Goal: Use online tool/utility: Utilize a website feature to perform a specific function

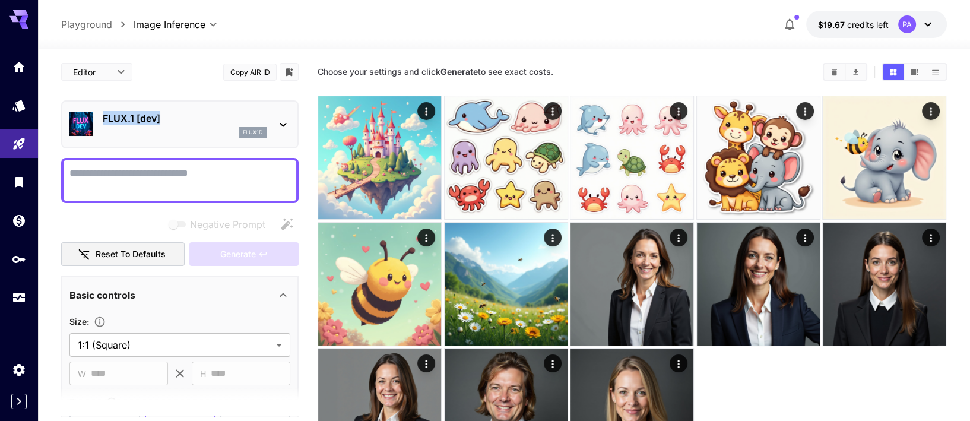
drag, startPoint x: 173, startPoint y: 119, endPoint x: 102, endPoint y: 114, distance: 72.0
click at [102, 114] on div "FLUX.1 [dev] flux1d" at bounding box center [179, 124] width 221 height 36
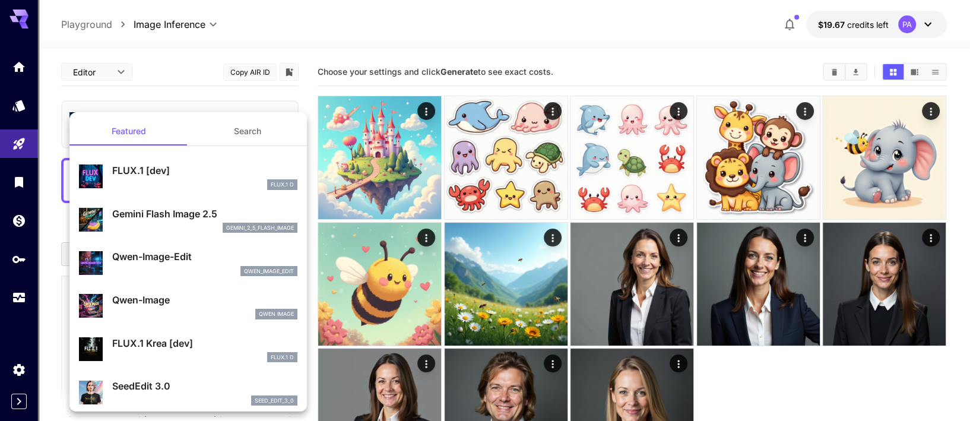
drag, startPoint x: 174, startPoint y: 169, endPoint x: 185, endPoint y: 106, distance: 63.3
click at [185, 106] on div "Featured Search FLUX.1 [dev] FLUX.1 D Gemini Flash Image 2.5 gemini_2_5_flash_i…" at bounding box center [119, 178] width 238 height 356
click at [186, 102] on div at bounding box center [485, 210] width 970 height 421
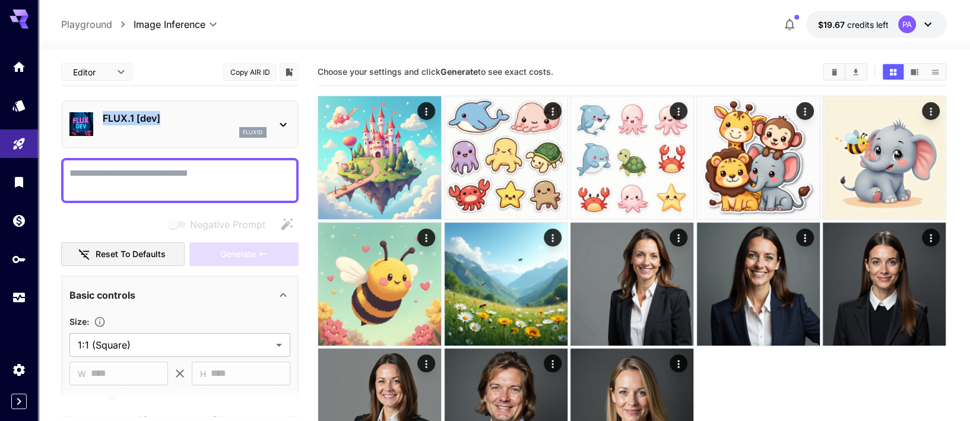
drag, startPoint x: 167, startPoint y: 117, endPoint x: 103, endPoint y: 119, distance: 63.6
click at [103, 119] on p "FLUX.1 [dev]" at bounding box center [185, 118] width 164 height 14
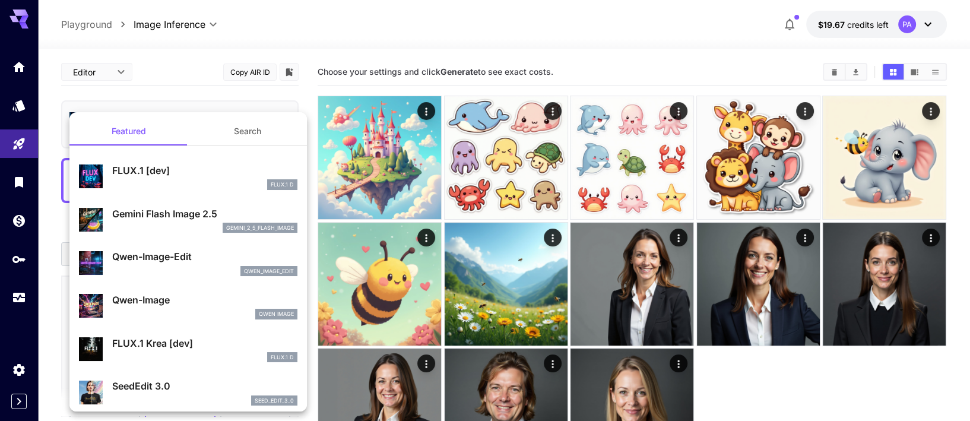
click at [140, 102] on div at bounding box center [485, 210] width 970 height 421
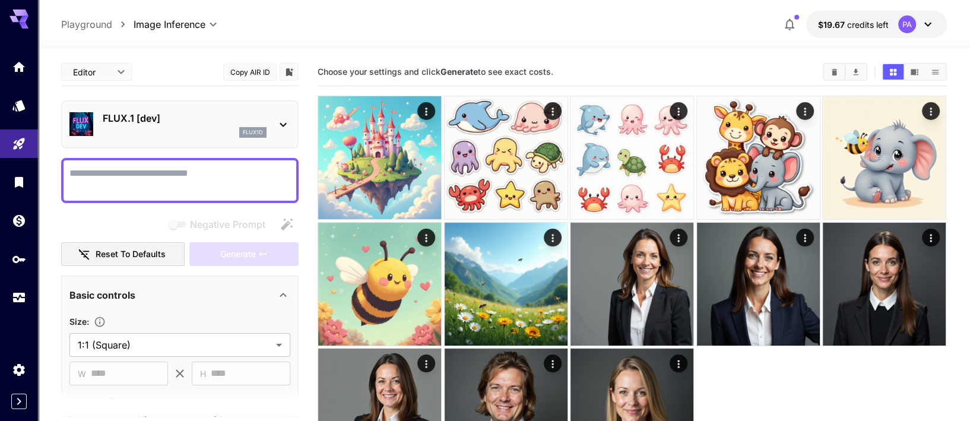
click at [188, 177] on textarea "Negative Prompt" at bounding box center [179, 180] width 221 height 29
paste textarea "**********"
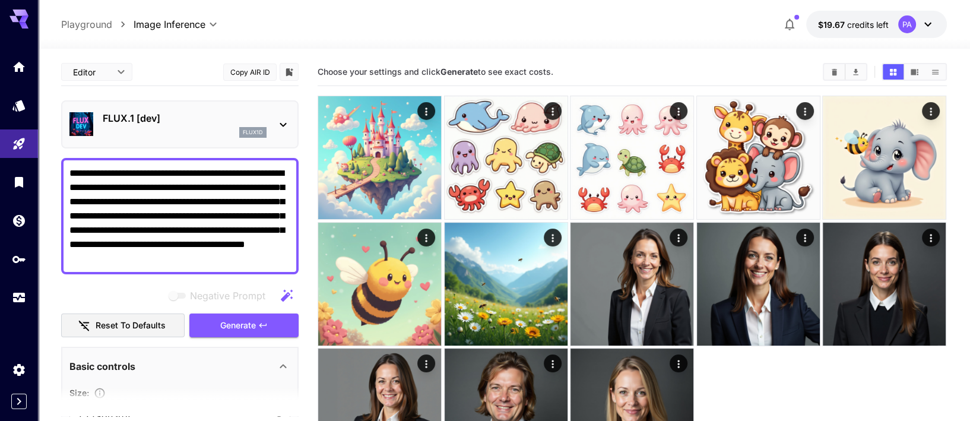
type textarea "**********"
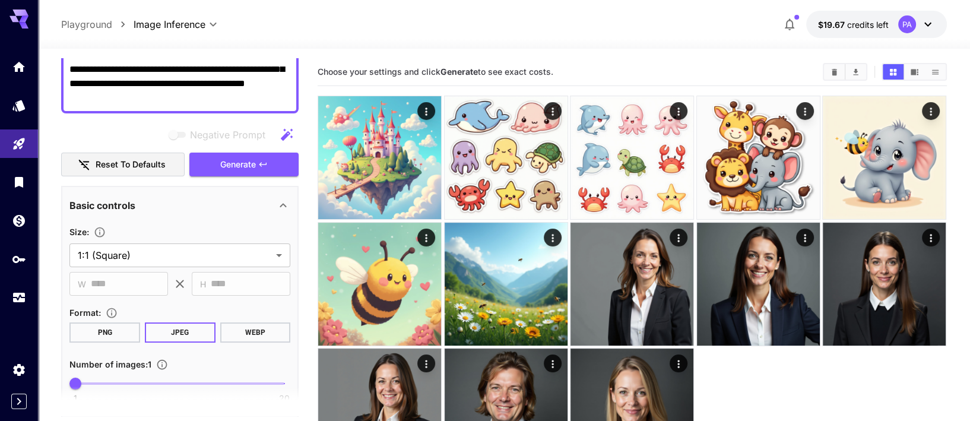
scroll to position [205, 0]
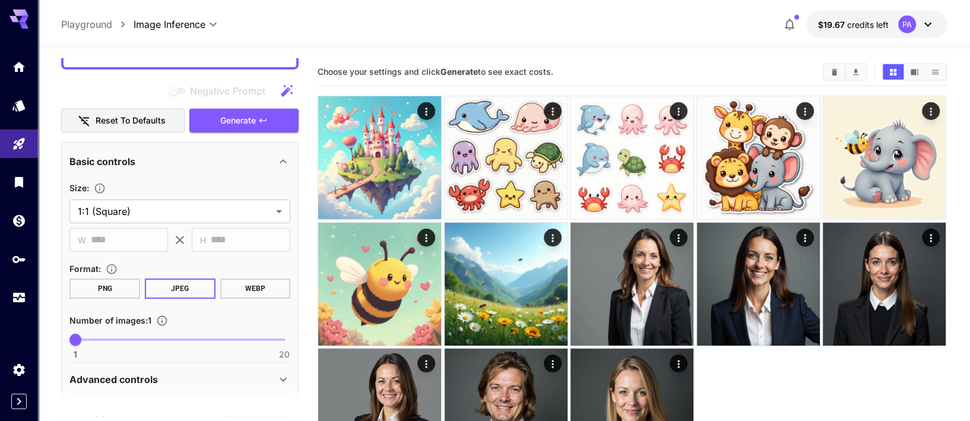
click at [159, 348] on div "1 20 1" at bounding box center [179, 345] width 221 height 28
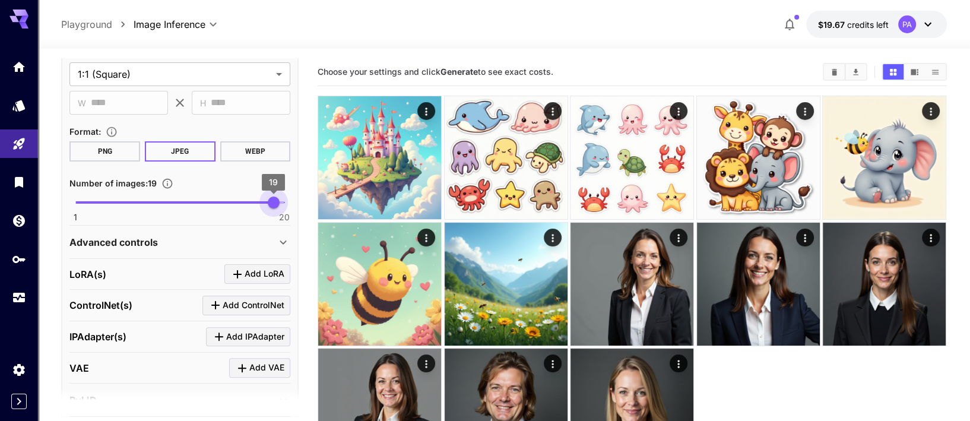
type input "**"
drag, startPoint x: 78, startPoint y: 200, endPoint x: 298, endPoint y: 210, distance: 220.5
click at [298, 210] on section "**********" at bounding box center [180, 237] width 238 height 358
click at [192, 176] on div "Number of images : 20" at bounding box center [179, 183] width 221 height 14
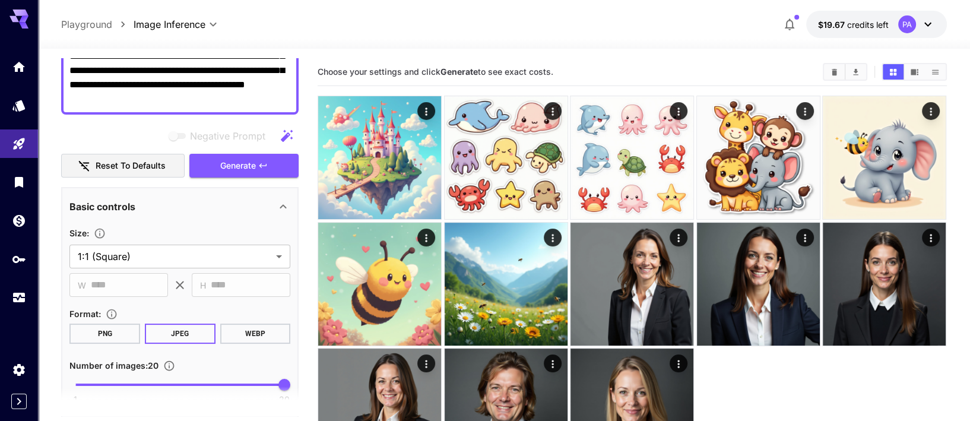
scroll to position [0, 0]
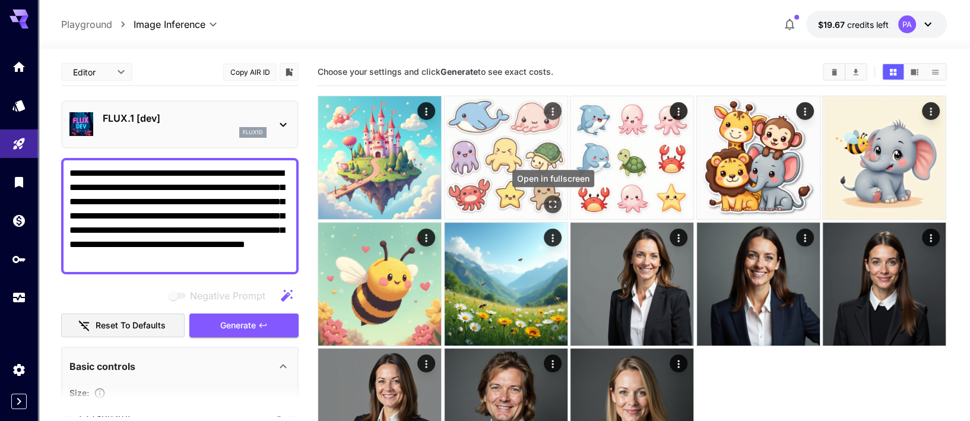
click at [553, 207] on icon "Open in fullscreen" at bounding box center [553, 204] width 12 height 12
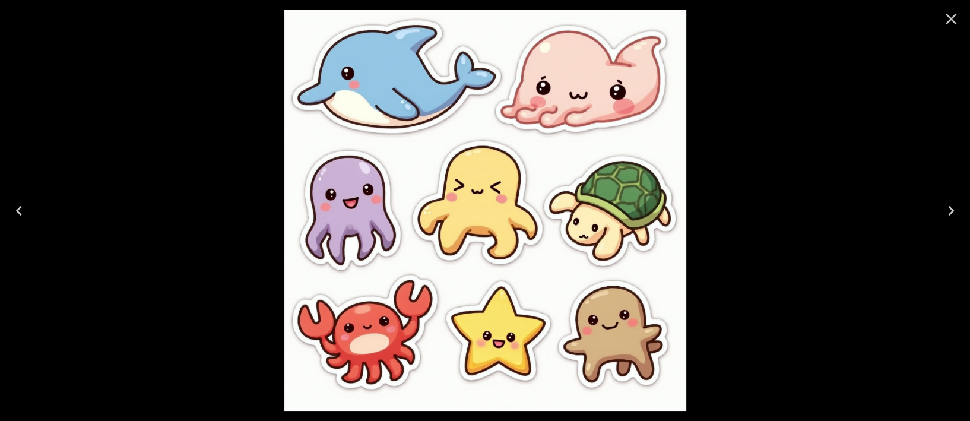
click at [955, 17] on icon "Close" at bounding box center [951, 19] width 19 height 19
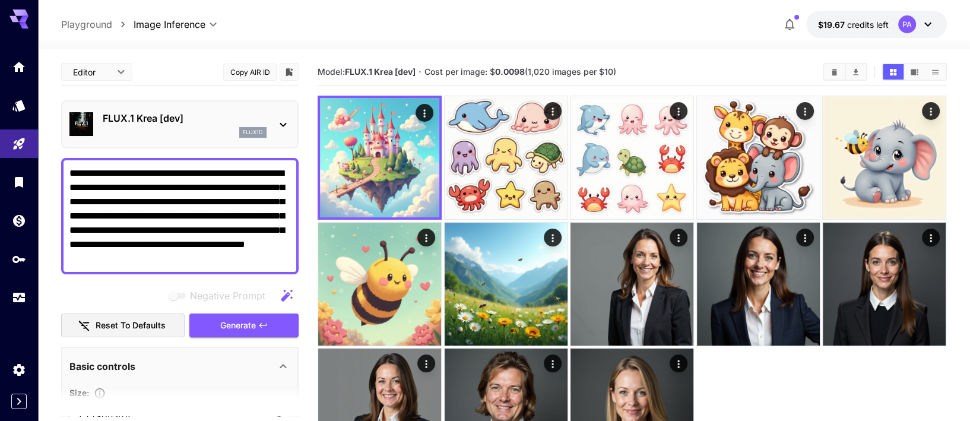
click at [148, 111] on p "FLUX.1 Krea [dev]" at bounding box center [185, 118] width 164 height 14
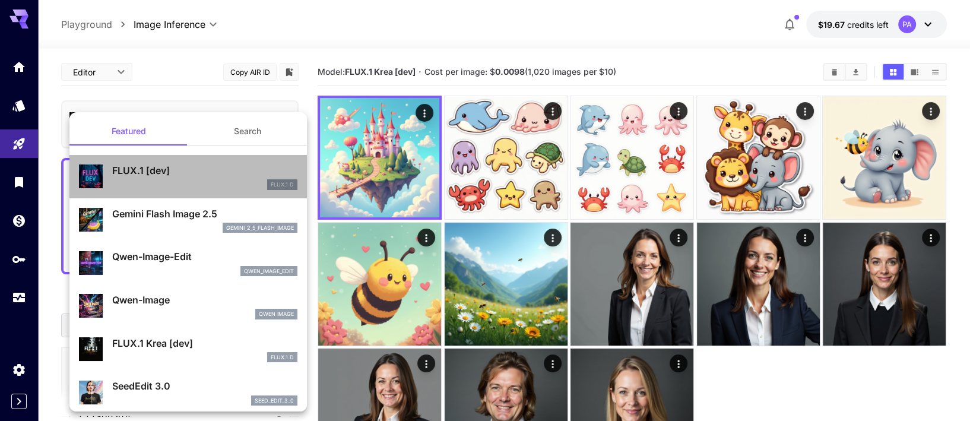
click at [141, 170] on p "FLUX.1 [dev]" at bounding box center [204, 170] width 185 height 14
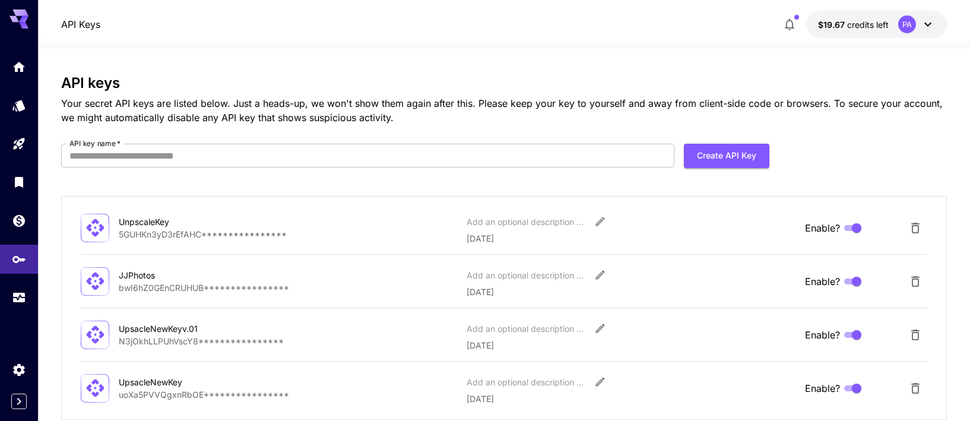
scroll to position [64, 0]
